Goal: Information Seeking & Learning: Learn about a topic

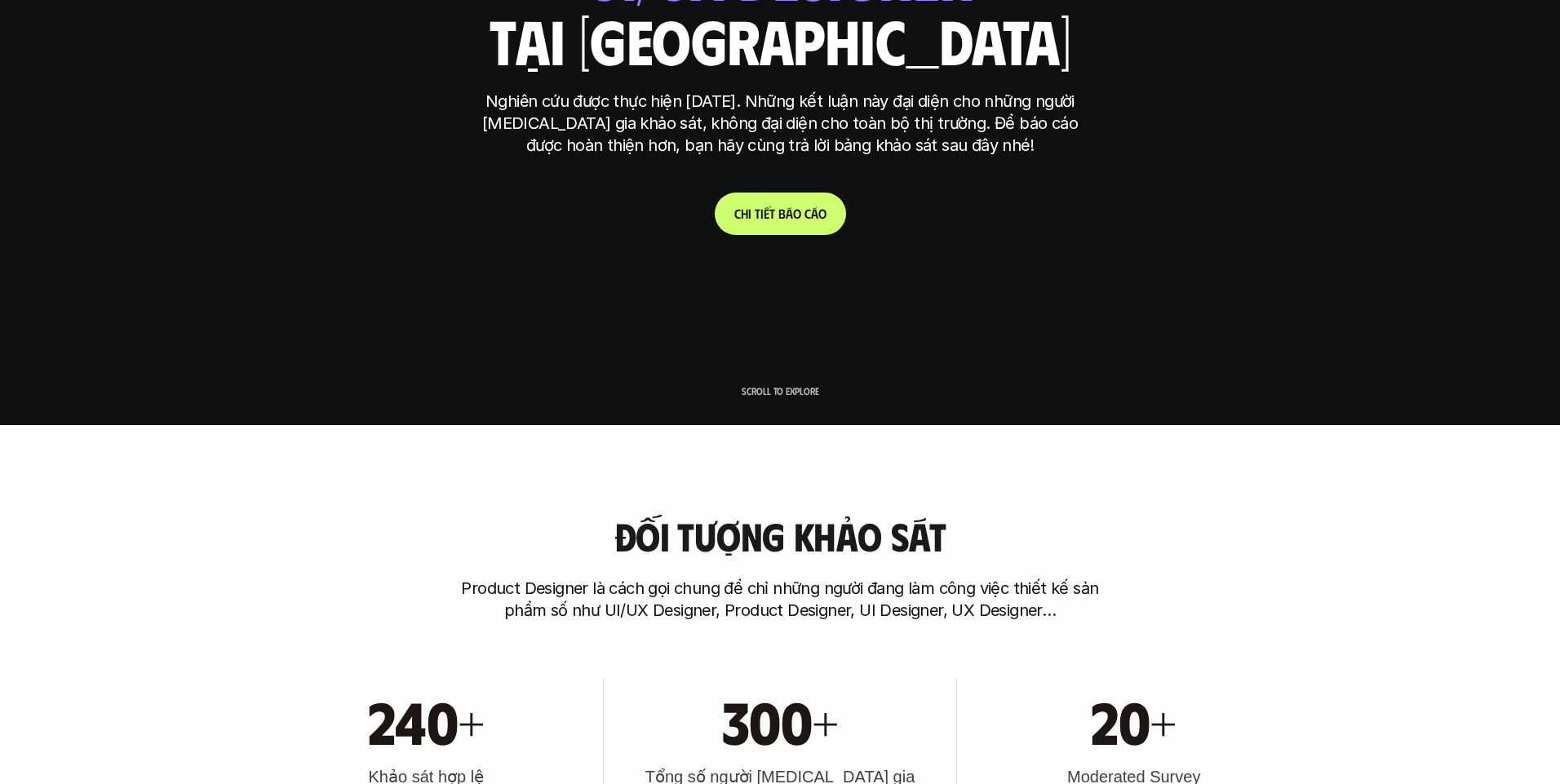
drag, startPoint x: 1081, startPoint y: 151, endPoint x: 790, endPoint y: 196, distance: 294.5
click at [790, 196] on link "C h i t i ế t b á o c á o" at bounding box center [780, 214] width 131 height 42
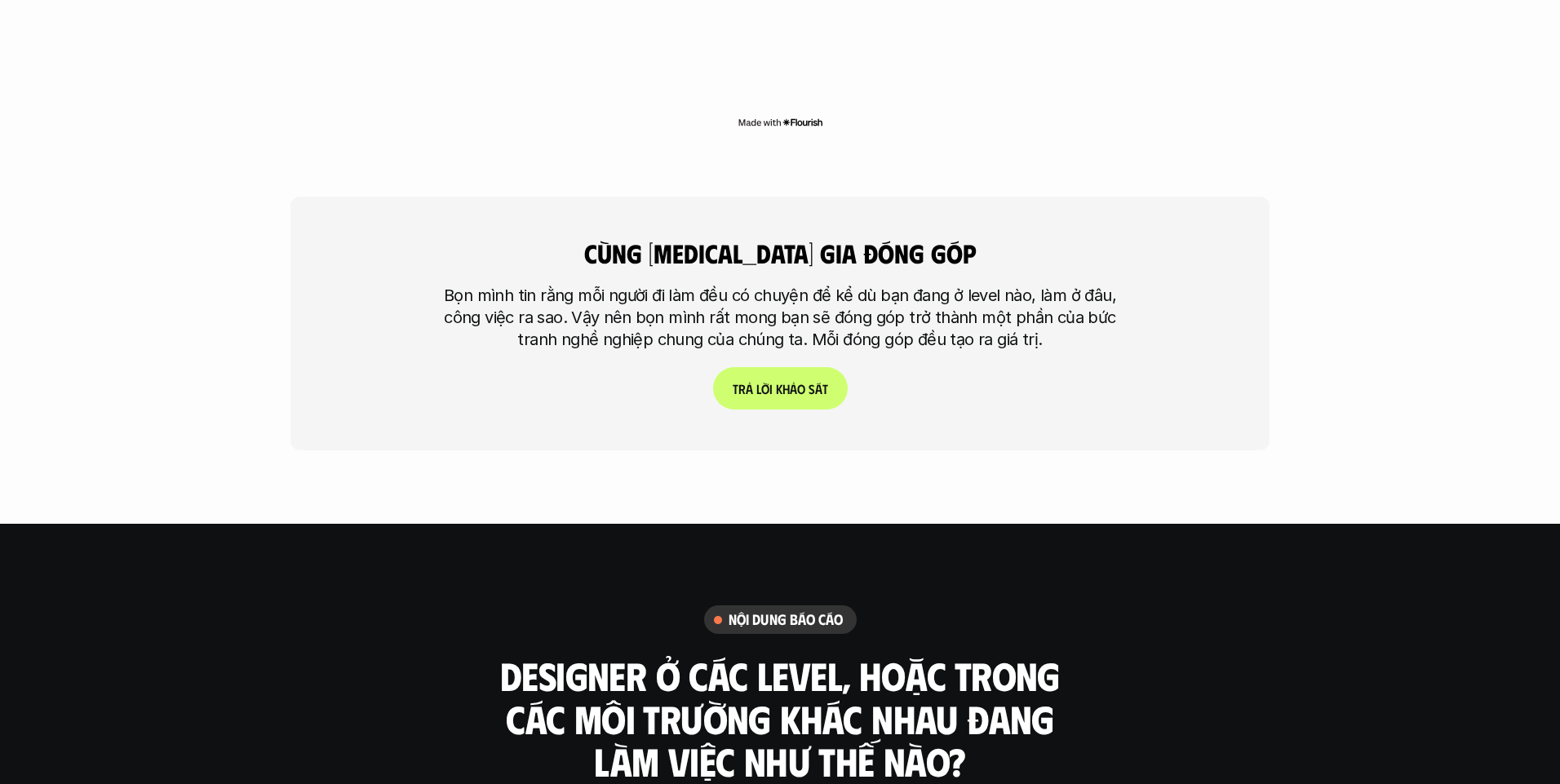
scroll to position [4492, 0]
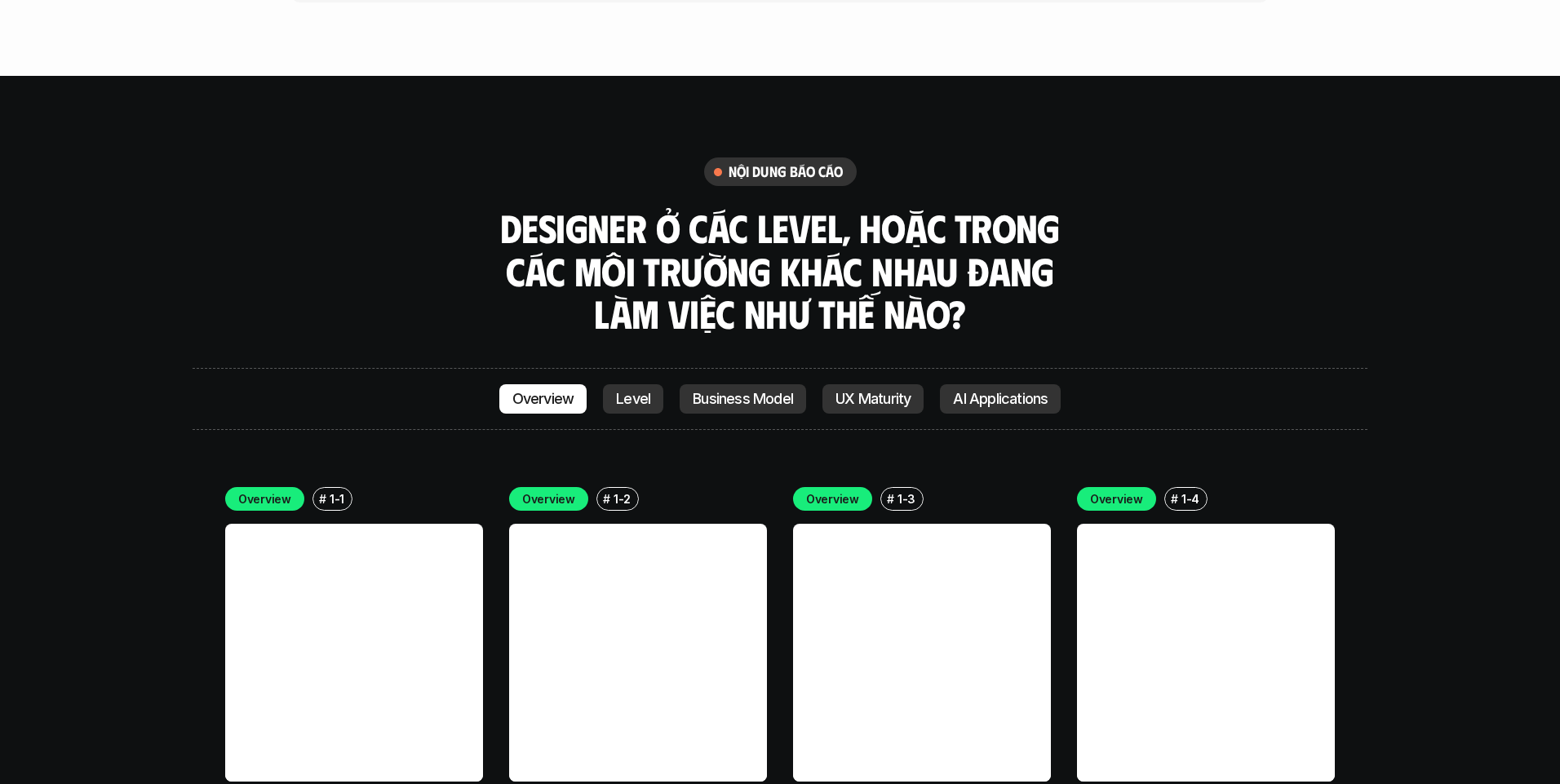
click at [743, 391] on p "Business Model" at bounding box center [742, 399] width 101 height 16
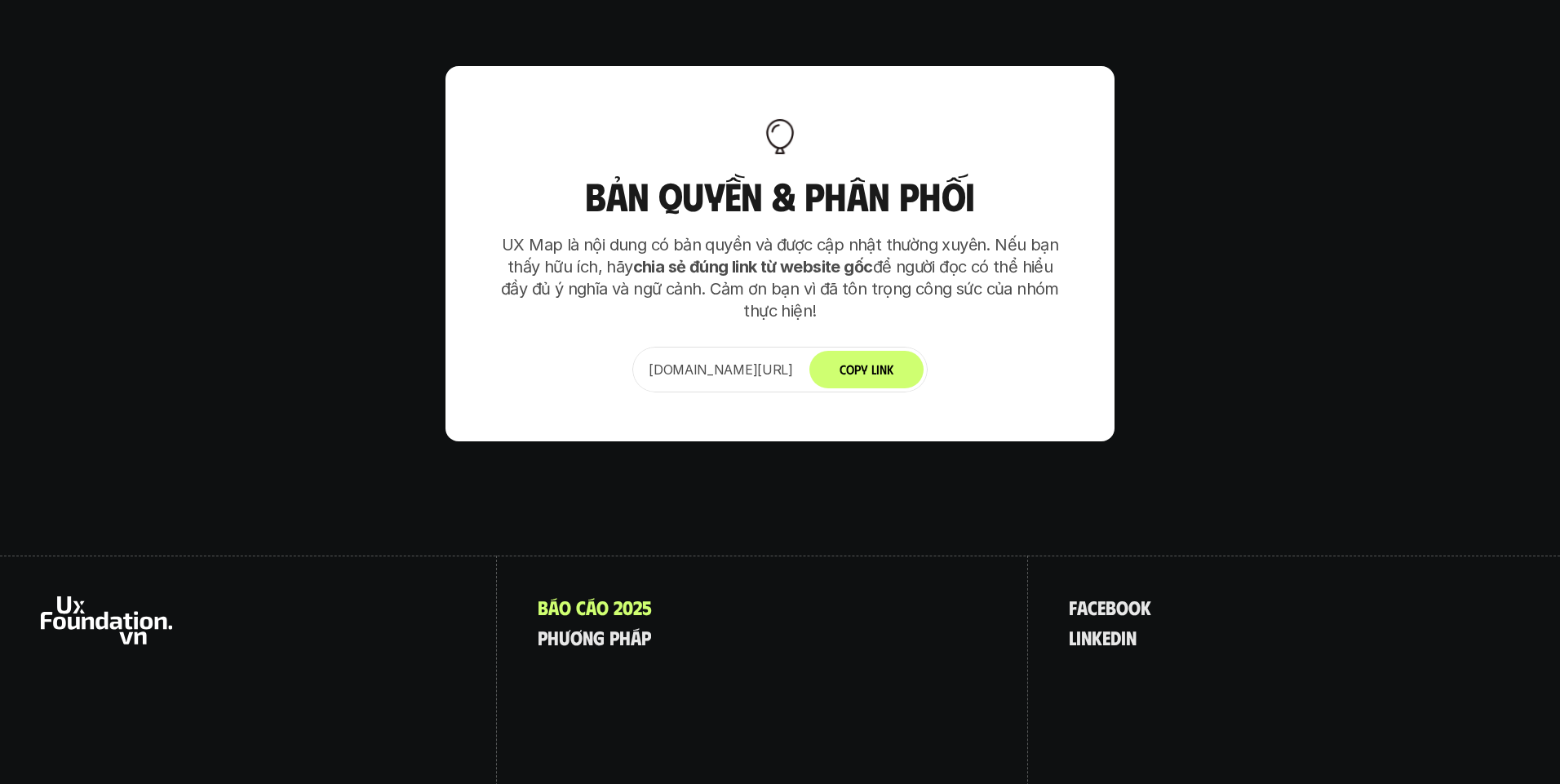
scroll to position [2224, 0]
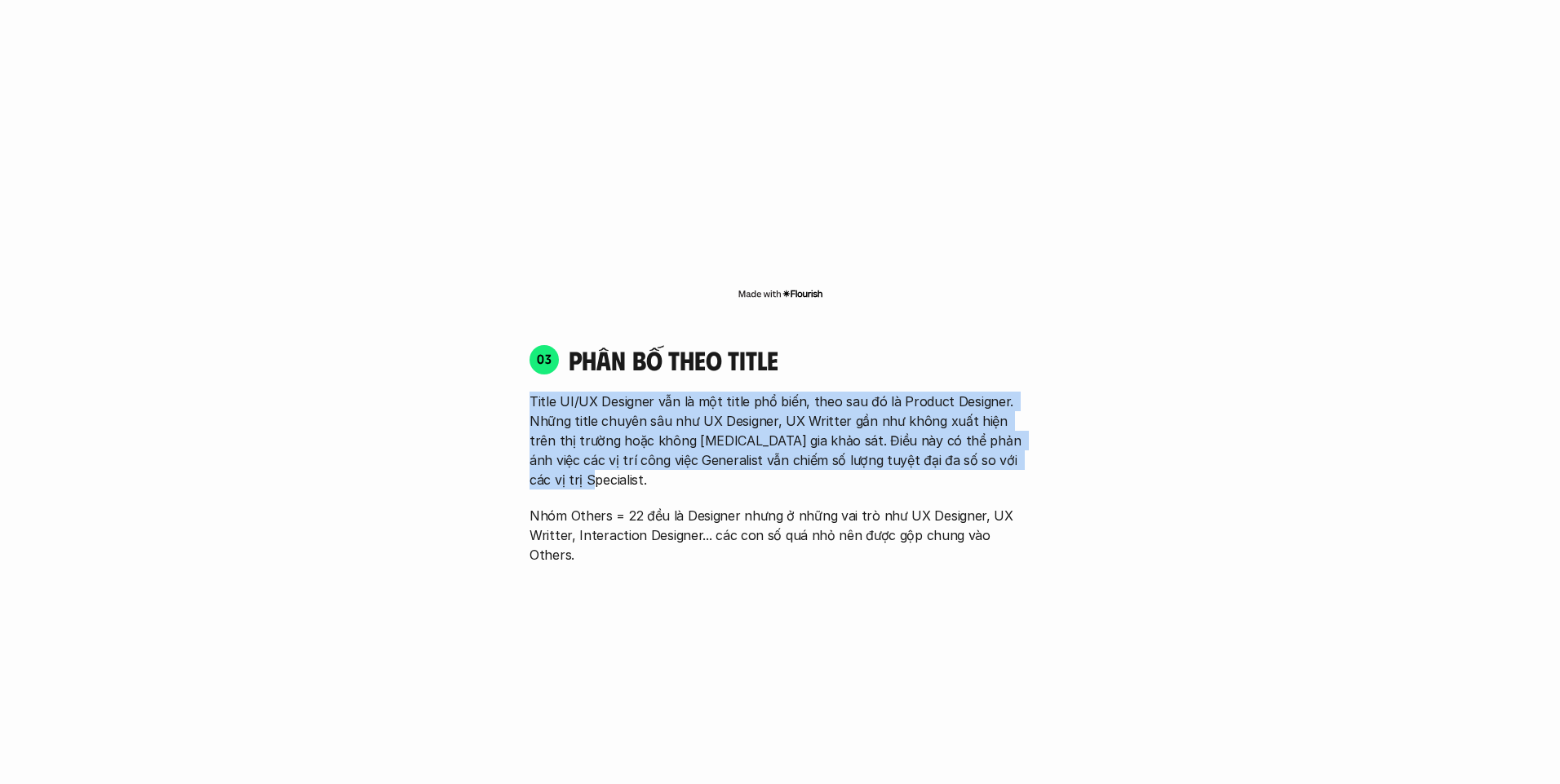
click at [821, 421] on p "Title UI/UX Designer vẫn là một title phổ biến, theo sau đó là Product Designer…" at bounding box center [780, 440] width 501 height 98
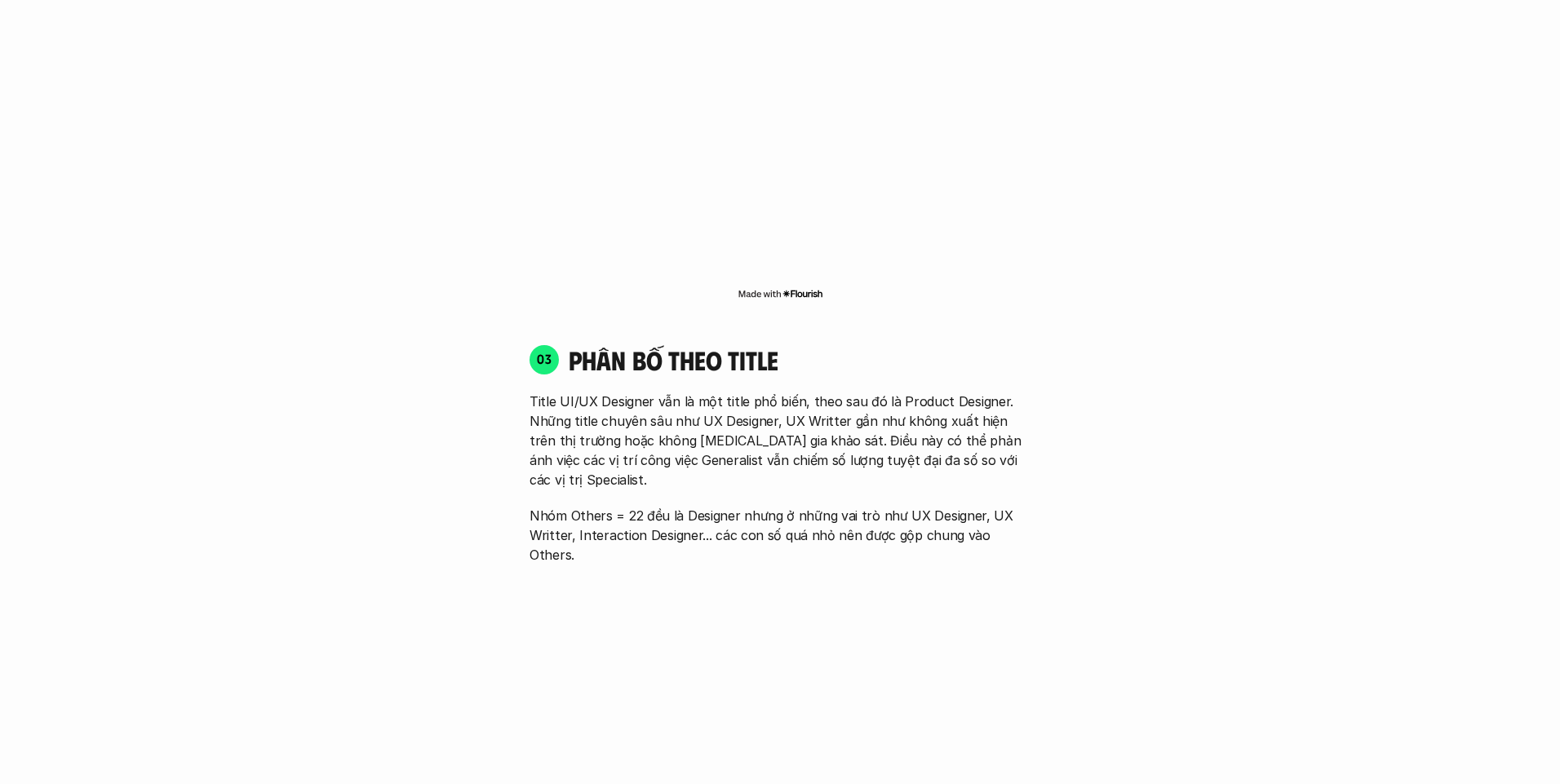
click at [869, 402] on p "Title UI/UX Designer vẫn là một title phổ biến, theo sau đó là Product Designer…" at bounding box center [780, 440] width 501 height 98
drag, startPoint x: 869, startPoint y: 402, endPoint x: 774, endPoint y: 398, distance: 95.1
click at [774, 398] on p "Title UI/UX Designer vẫn là một title phổ biến, theo sau đó là Product Designer…" at bounding box center [780, 440] width 501 height 98
drag, startPoint x: 774, startPoint y: 398, endPoint x: 735, endPoint y: 369, distance: 48.6
click at [735, 391] on p "Title UI/UX Designer vẫn là một title phổ biến, theo sau đó là Product Designer…" at bounding box center [780, 440] width 501 height 98
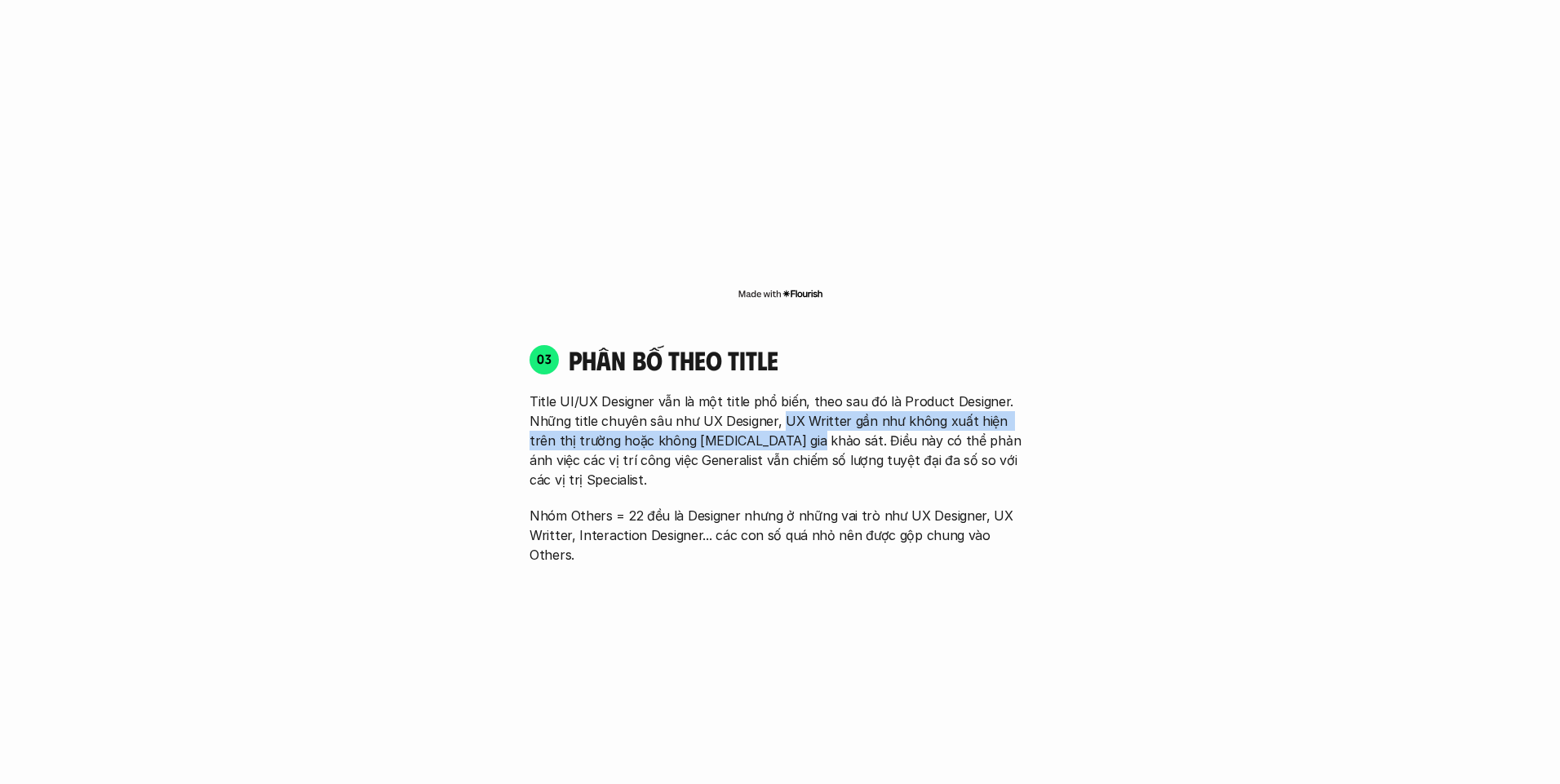
drag, startPoint x: 735, startPoint y: 369, endPoint x: 772, endPoint y: 398, distance: 47.0
click at [772, 398] on p "Title UI/UX Designer vẫn là một title phổ biến, theo sau đó là Product Designer…" at bounding box center [780, 440] width 501 height 98
copy p "UX Writter gần như không xuất hiện trên thị trường hoặc không [MEDICAL_DATA] gi…"
